Goal: Task Accomplishment & Management: Manage account settings

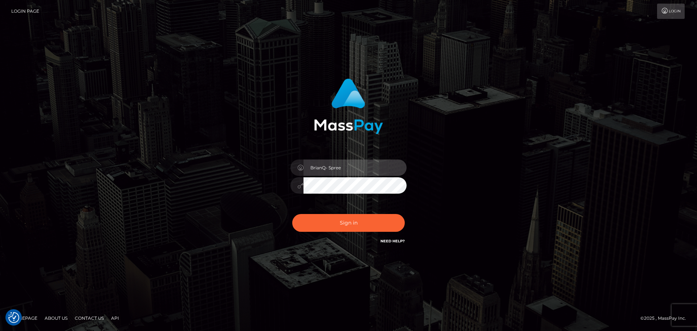
click at [361, 169] on input "BrianQ- Spree" at bounding box center [355, 167] width 103 height 16
drag, startPoint x: 342, startPoint y: 167, endPoint x: 316, endPoint y: 169, distance: 25.9
click at [300, 166] on div "BrianQ- Spree" at bounding box center [349, 166] width 116 height 14
paste input "[PERSON_NAME].FullStop"
type input "[PERSON_NAME].FullStop"
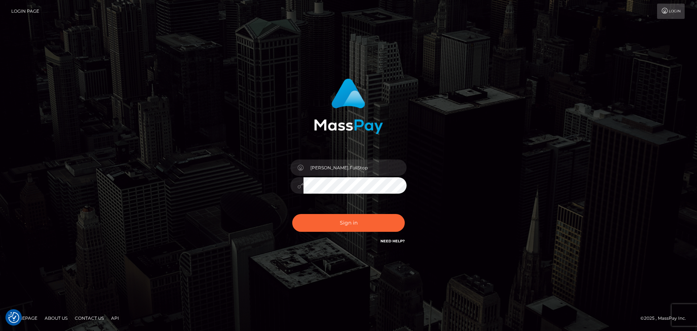
click at [297, 186] on div at bounding box center [349, 184] width 116 height 14
click at [320, 222] on button "Sign in" at bounding box center [348, 223] width 113 height 18
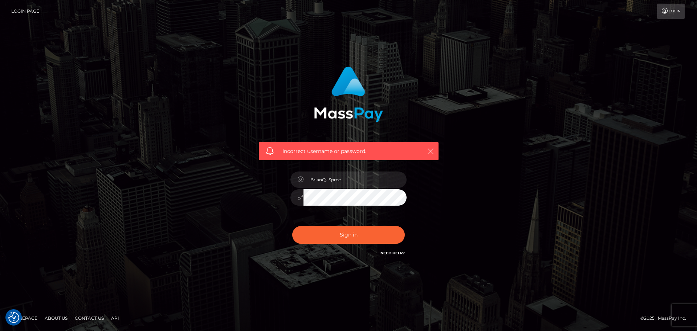
click at [432, 150] on icon "button" at bounding box center [430, 150] width 7 height 7
click at [347, 178] on input "BrianQ- Spree" at bounding box center [355, 179] width 103 height 16
type input "[PERSON_NAME].FullStop"
click at [347, 235] on button "Sign in" at bounding box center [348, 235] width 113 height 18
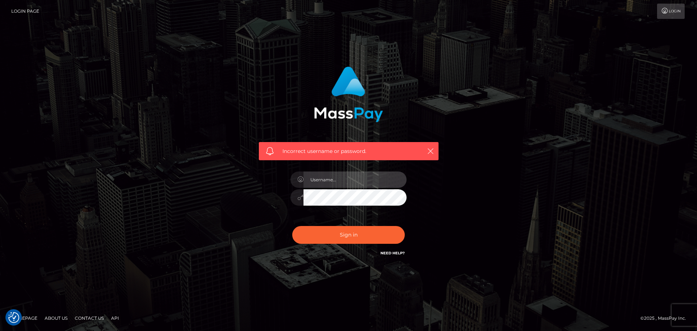
type input "[PERSON_NAME].FullStop"
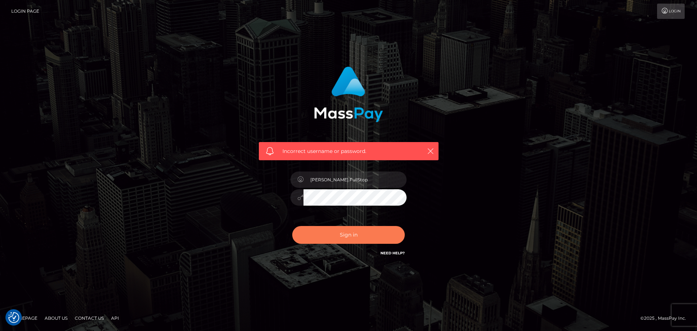
click at [347, 235] on button "Sign in" at bounding box center [348, 235] width 113 height 18
